Goal: Task Accomplishment & Management: Manage account settings

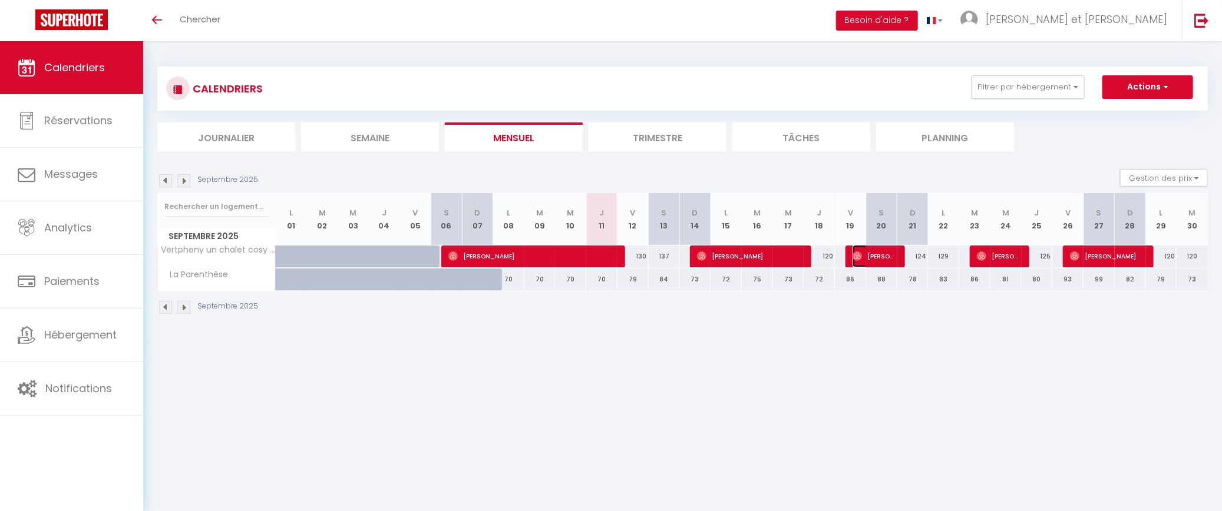
click at [881, 258] on span "[PERSON_NAME]" at bounding box center [874, 256] width 42 height 22
select select "OK"
select select "0"
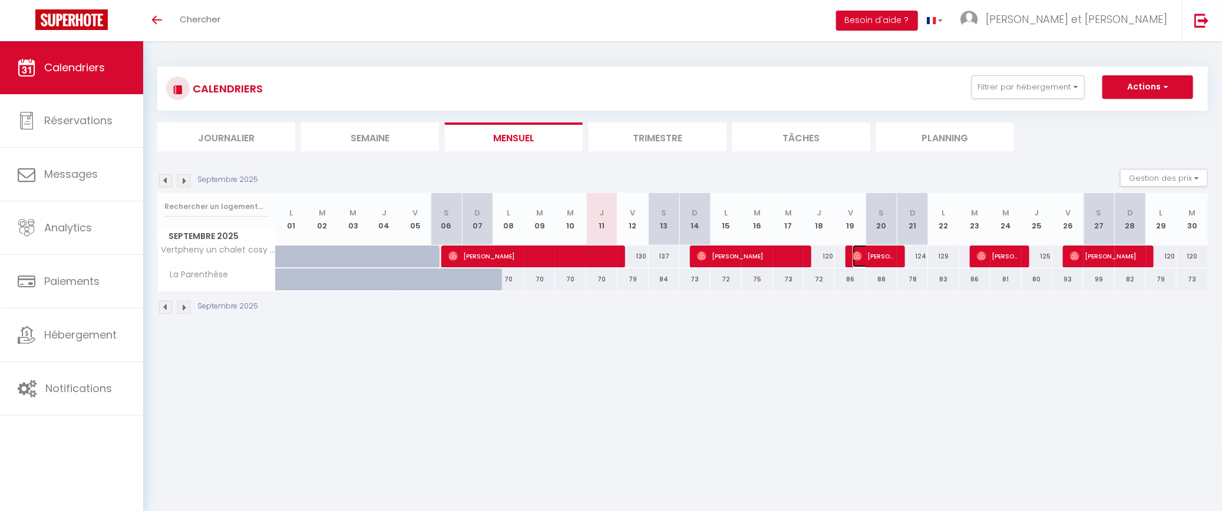
select select "1"
select select
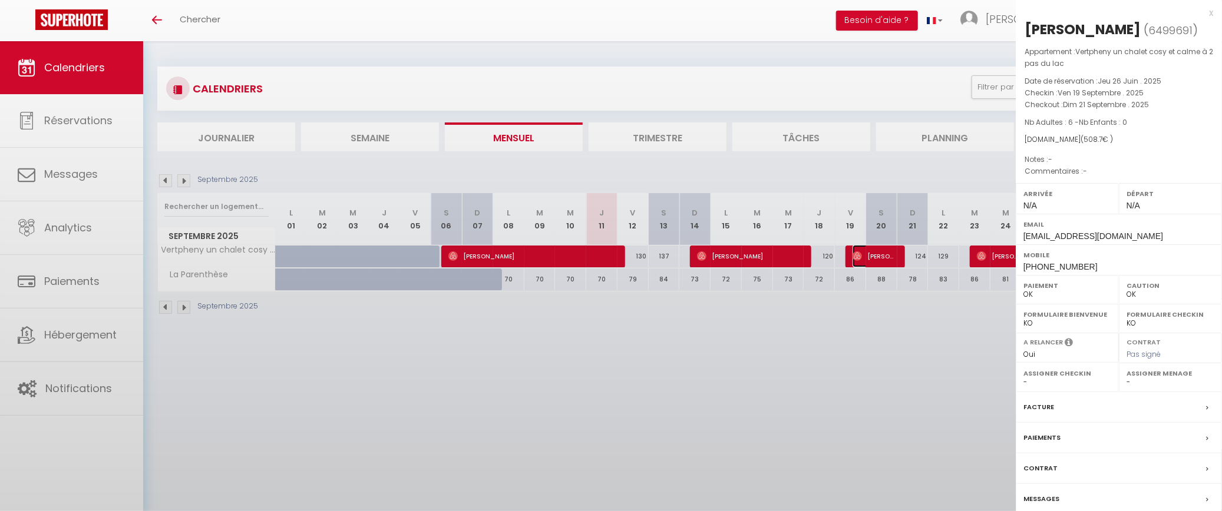
select select "45221"
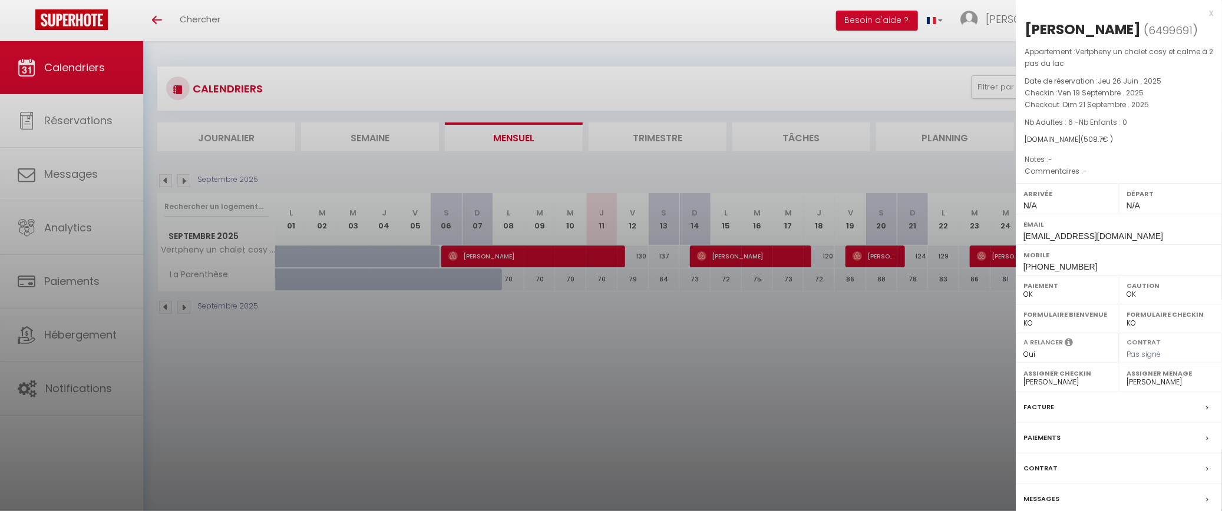
click at [1066, 497] on div "Messages" at bounding box center [1119, 499] width 206 height 31
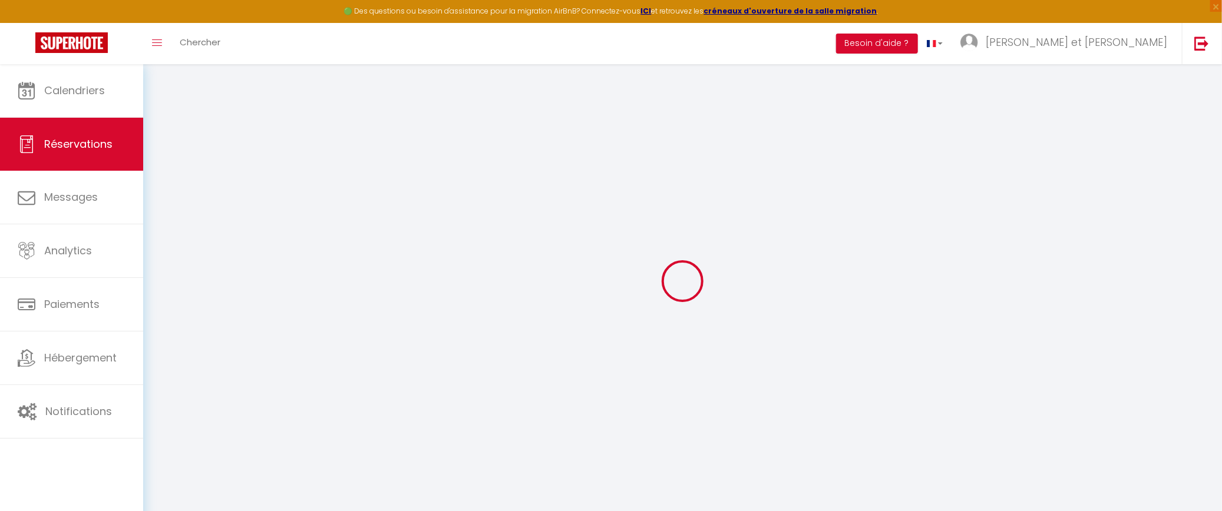
select select
checkbox input "false"
select select
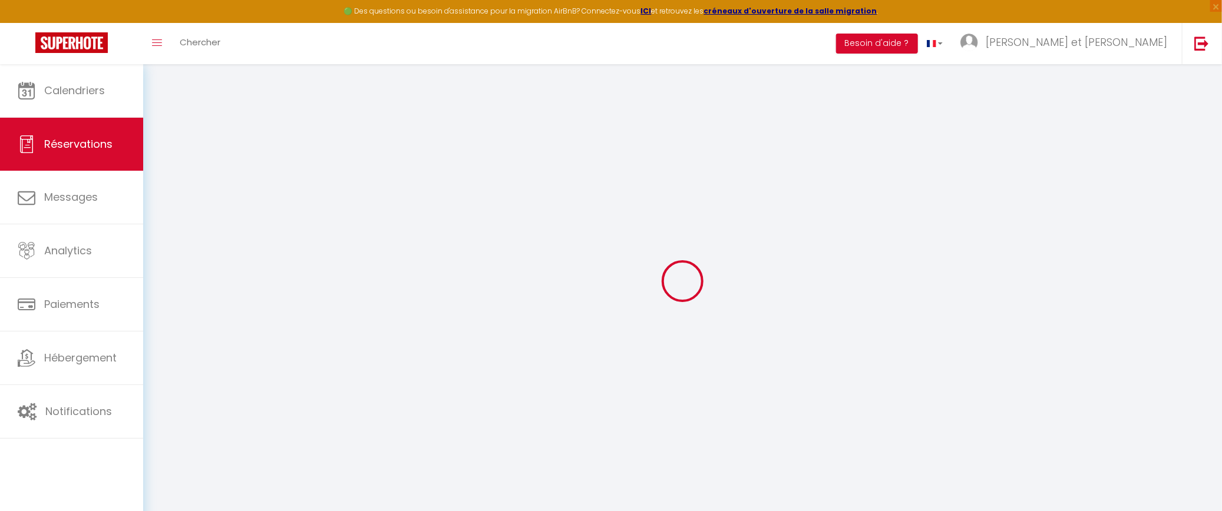
select select
checkbox input "false"
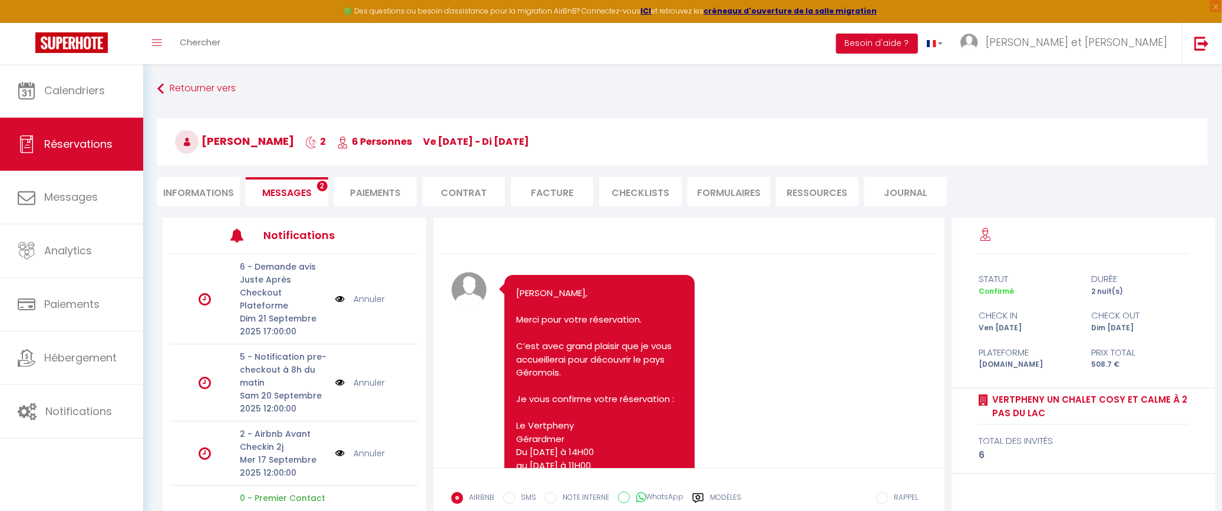
scroll to position [2318, 0]
